Goal: Find specific page/section: Find specific page/section

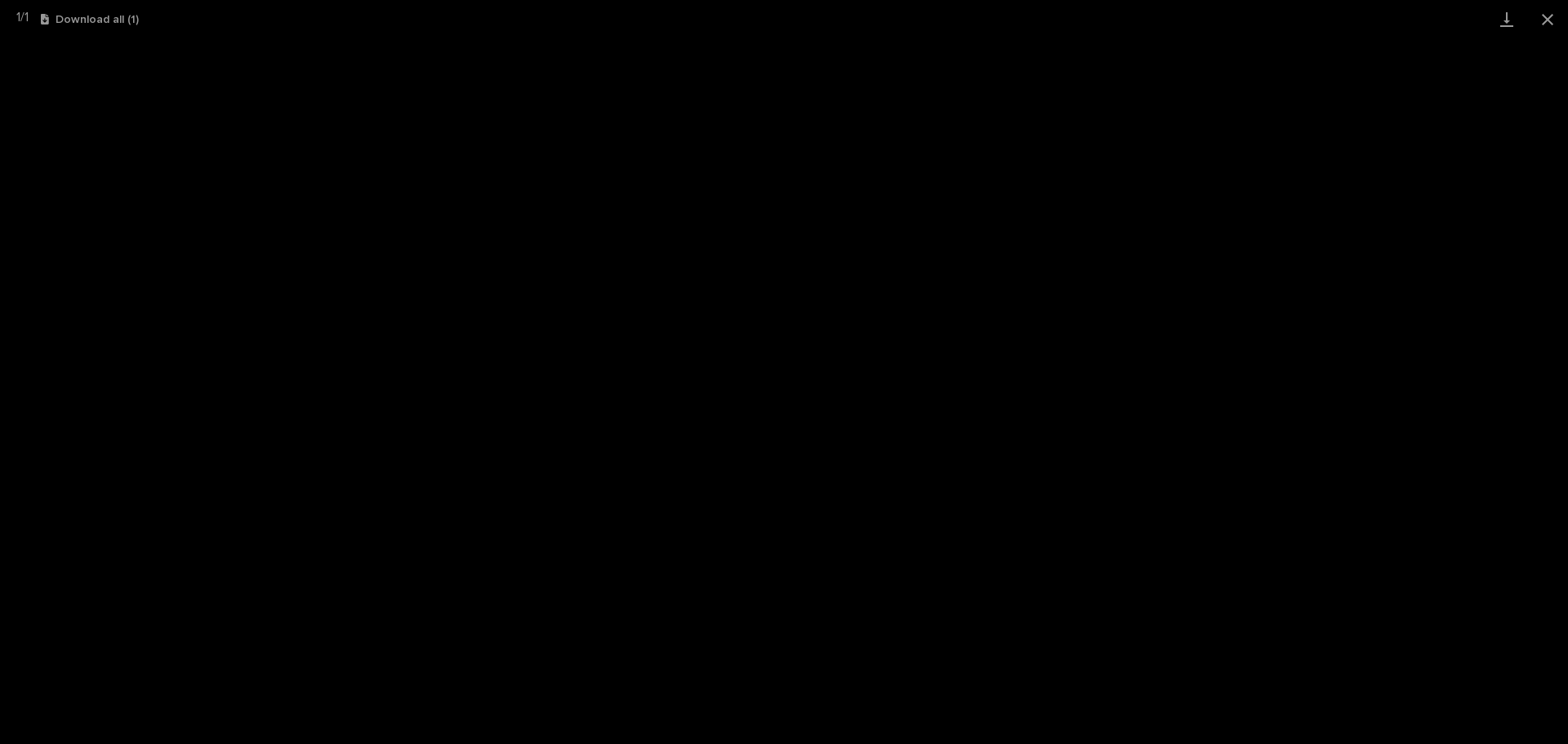
scroll to position [202, 0]
click at [1552, 29] on button "Close gallery" at bounding box center [1547, 19] width 41 height 38
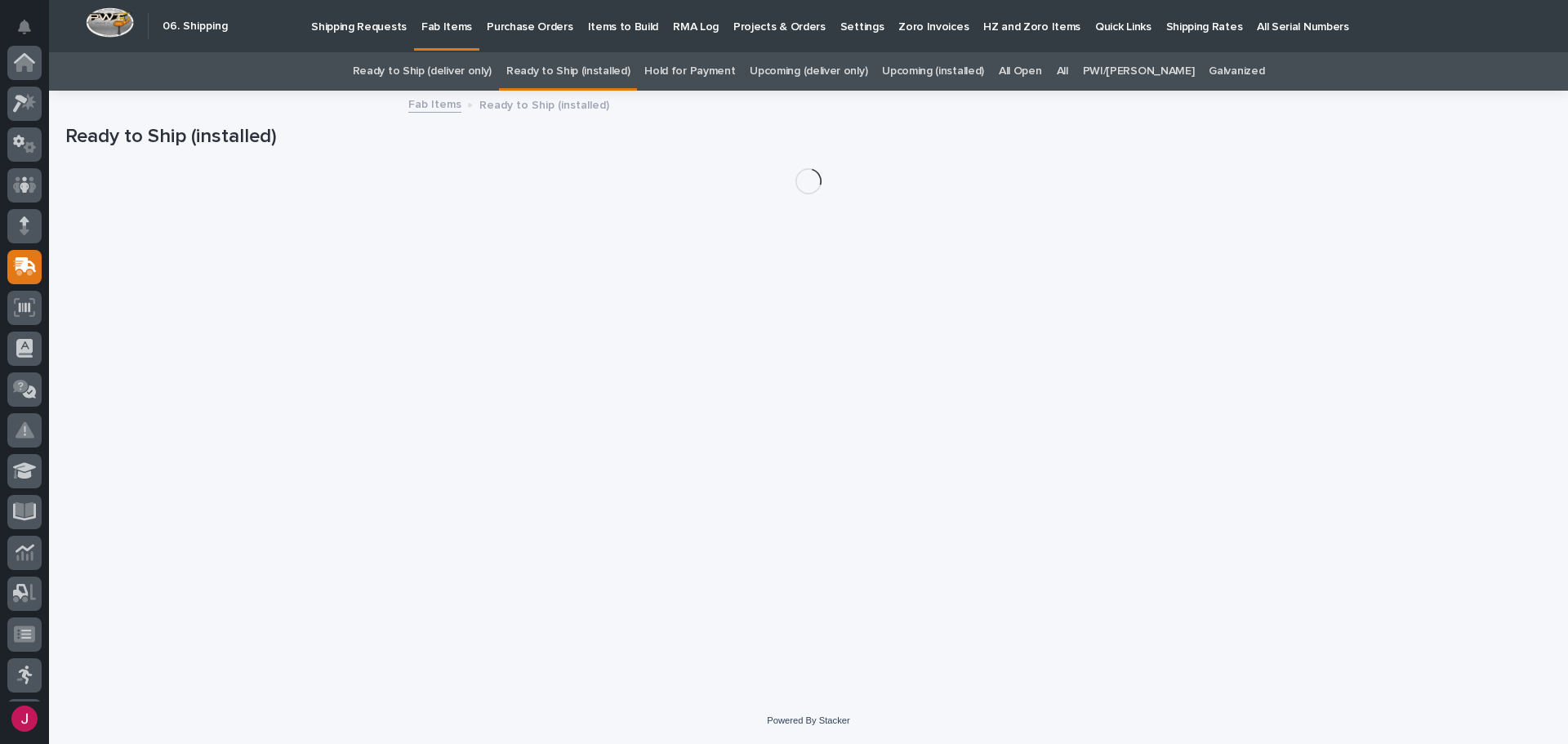
scroll to position [202, 0]
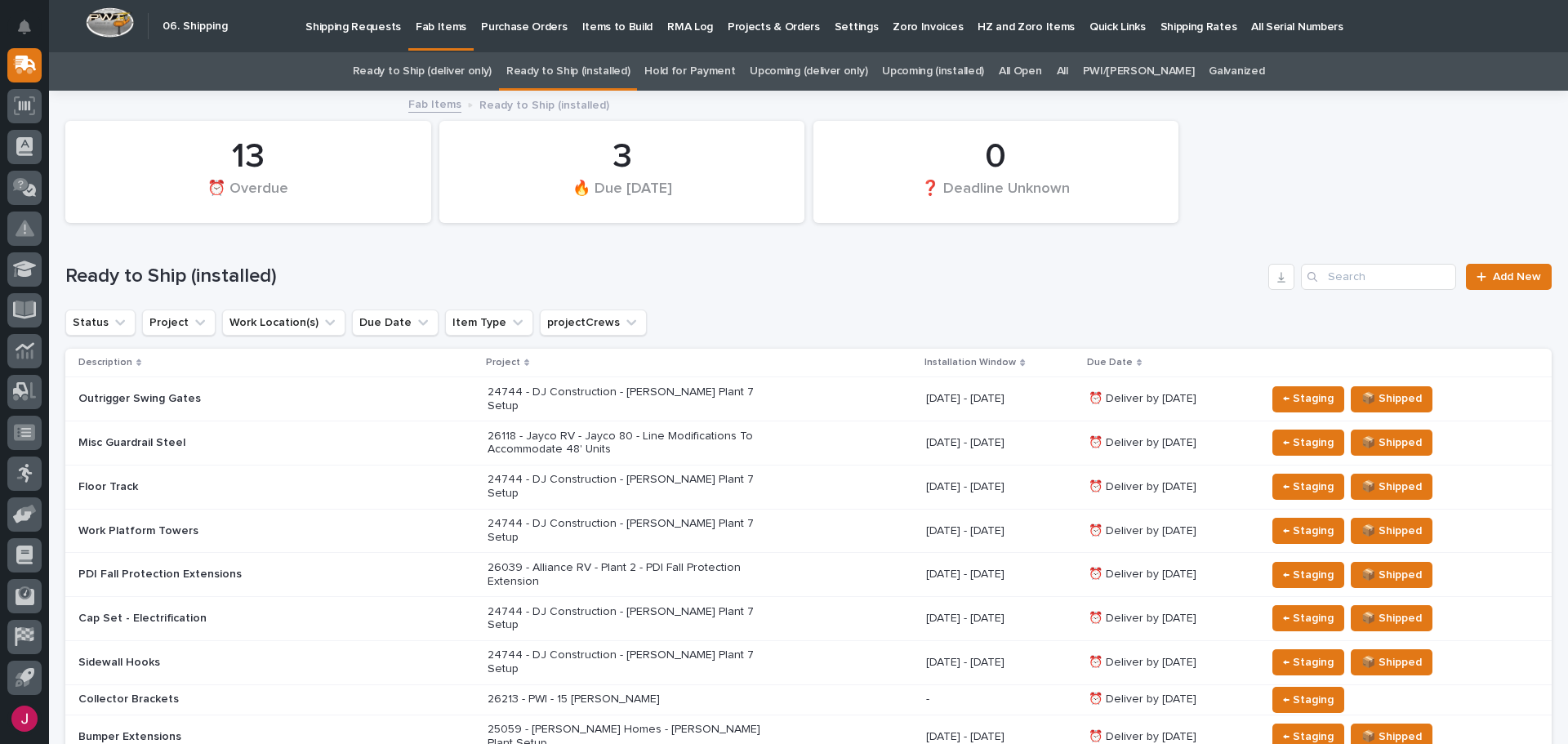
click at [1068, 74] on link "All" at bounding box center [1062, 71] width 11 height 38
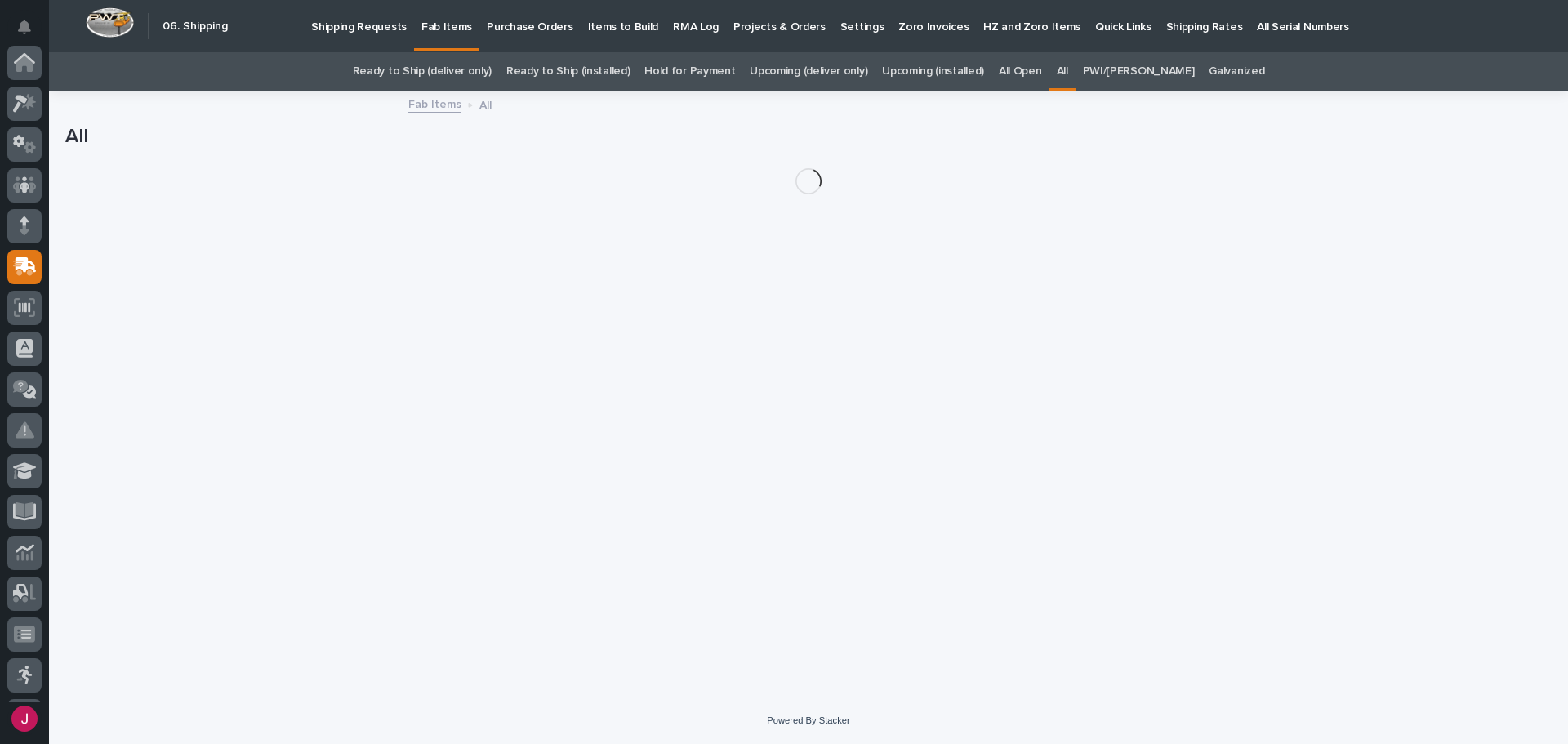
scroll to position [202, 0]
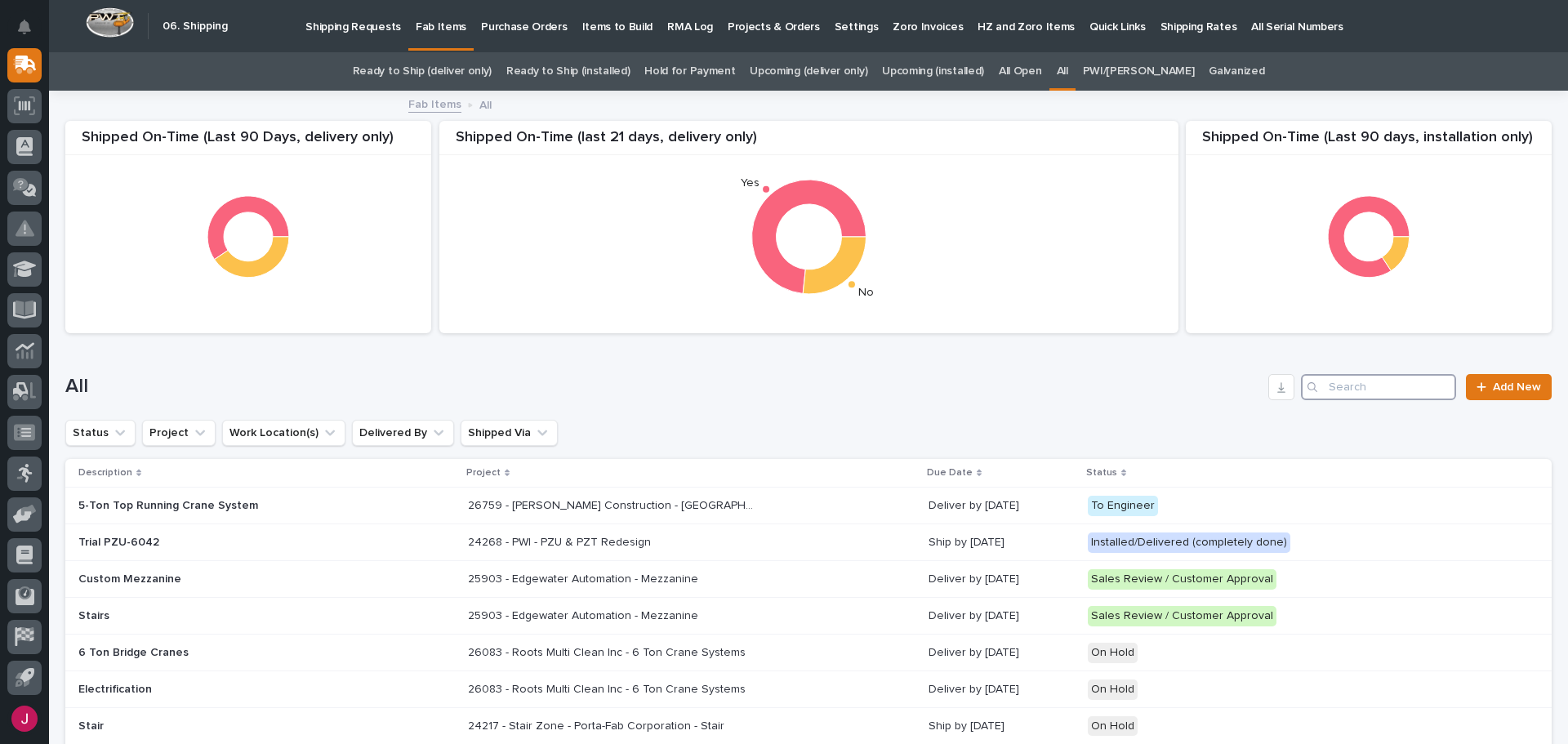
click at [1325, 388] on input "Search" at bounding box center [1378, 387] width 155 height 26
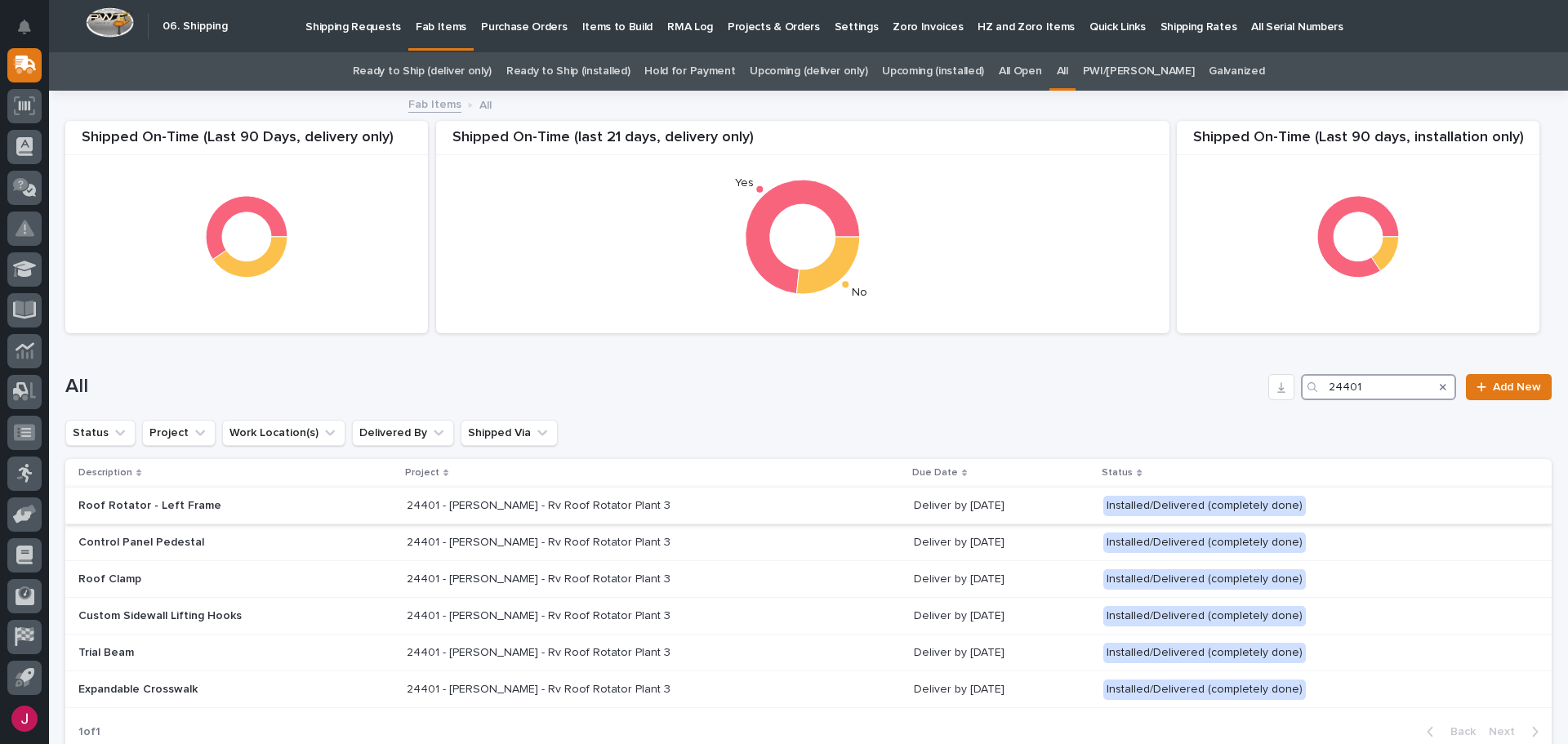
type input "24401"
click at [495, 499] on p "24401 - [PERSON_NAME] - Rv Roof Rotator Plant 3" at bounding box center [541, 504] width 267 height 17
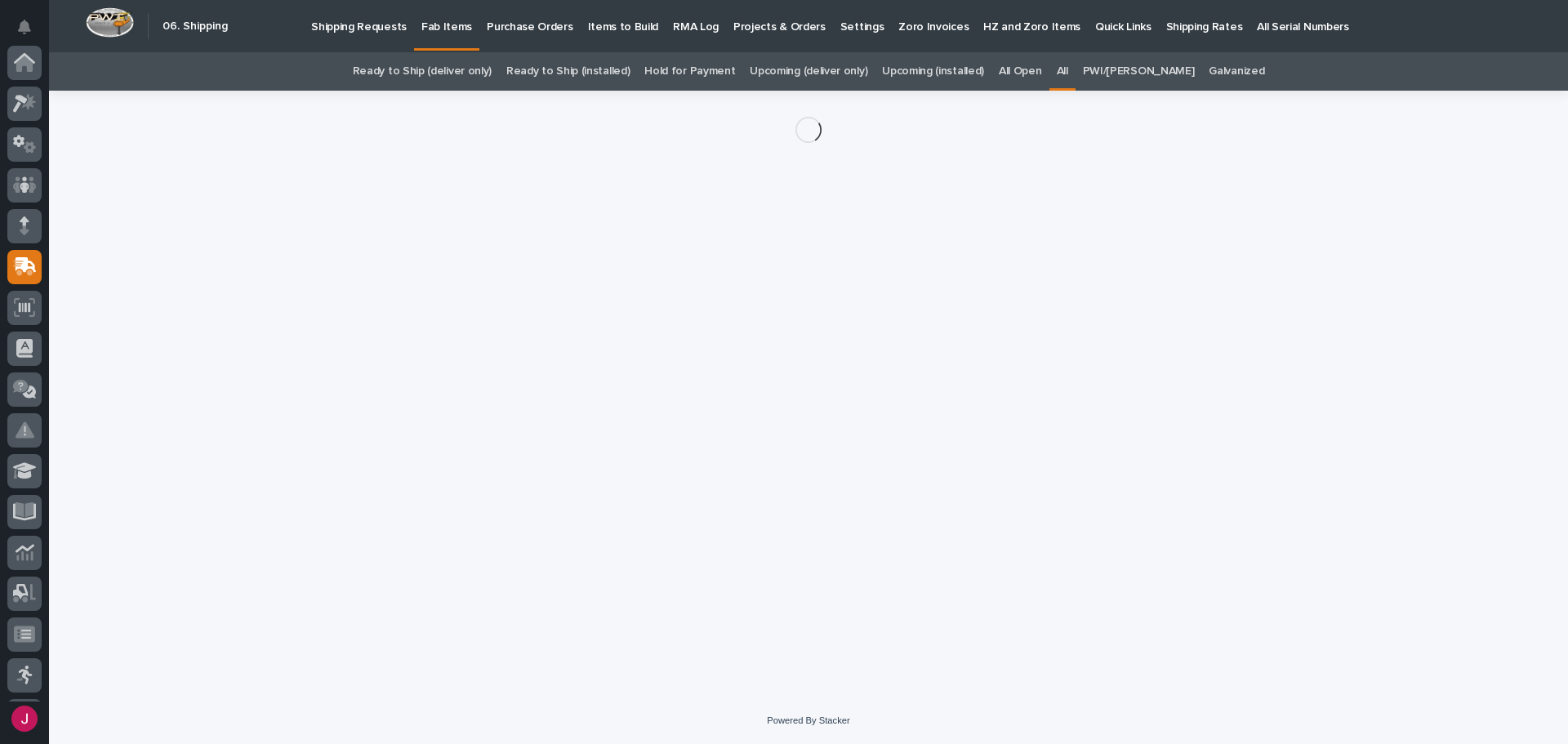
scroll to position [202, 0]
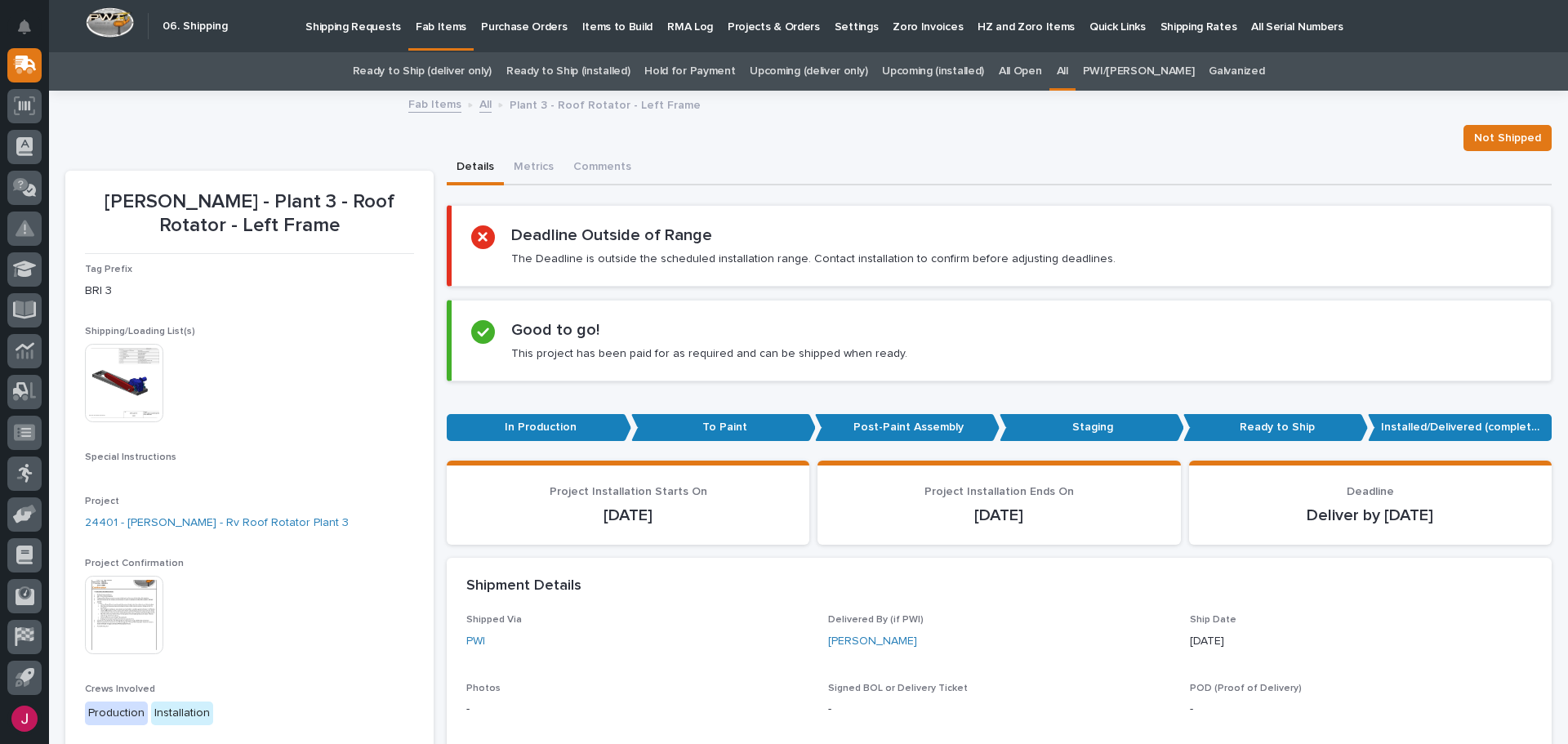
click at [152, 395] on img at bounding box center [124, 382] width 79 height 79
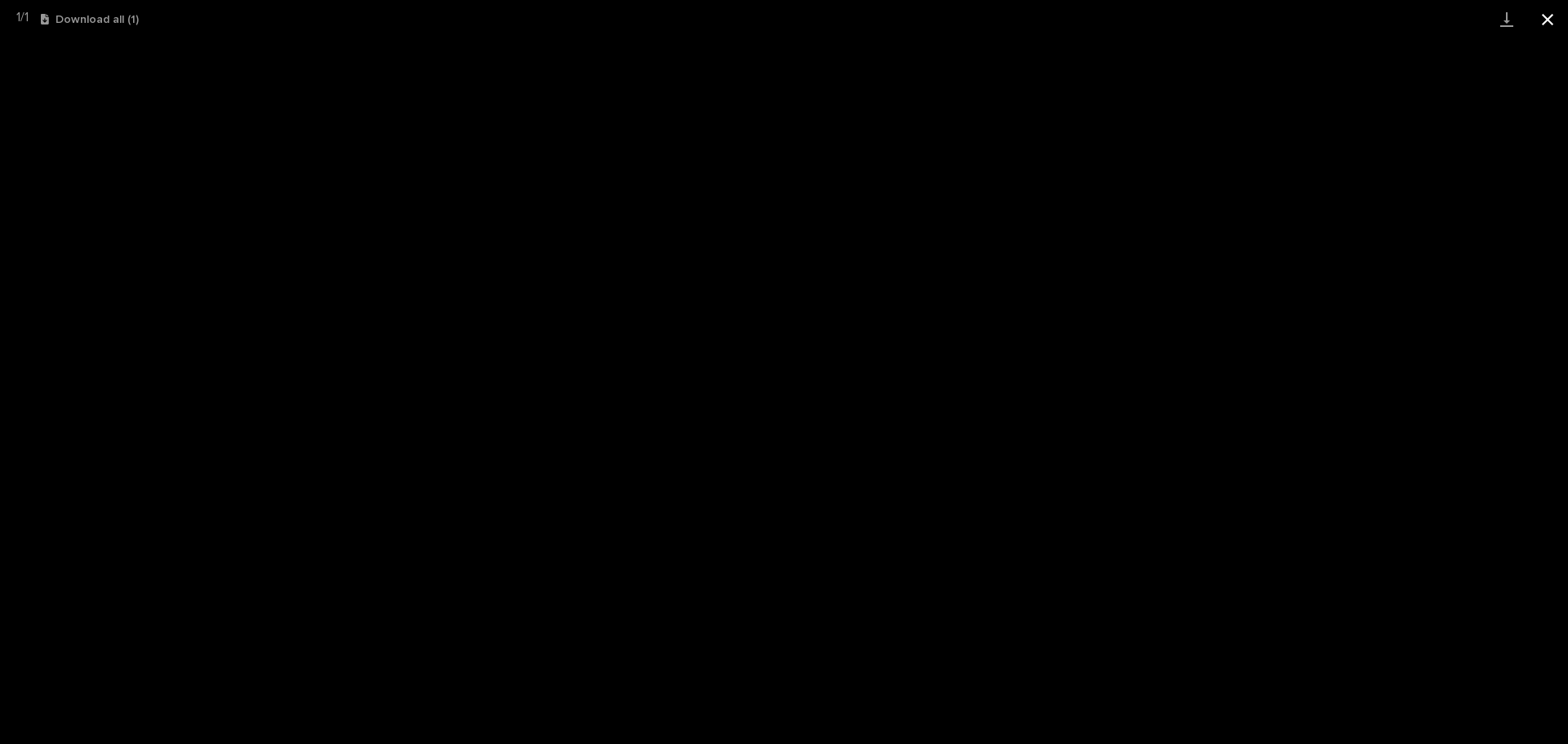
click at [1550, 17] on button "Close gallery" at bounding box center [1547, 19] width 41 height 38
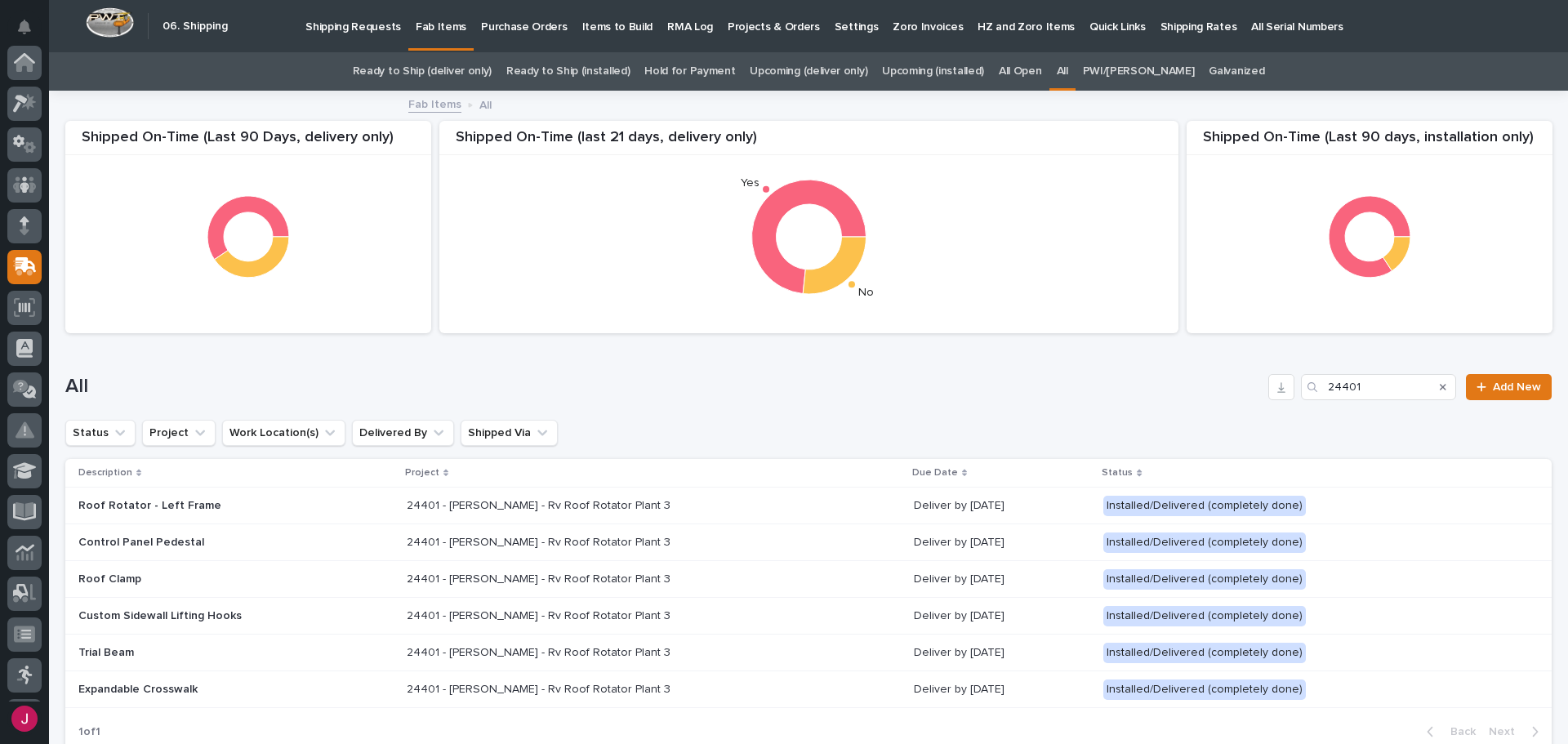
scroll to position [202, 0]
